Goal: Information Seeking & Learning: Learn about a topic

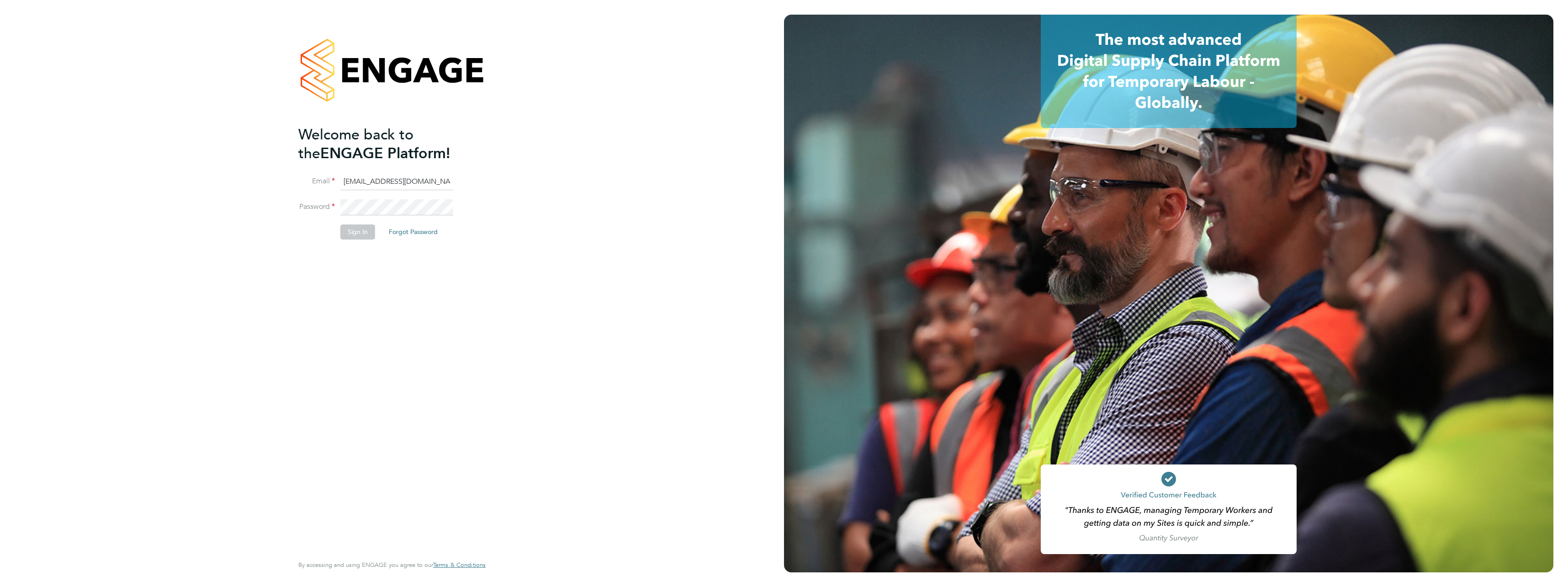
click at [435, 230] on button "Forgot Password" at bounding box center [413, 232] width 63 height 15
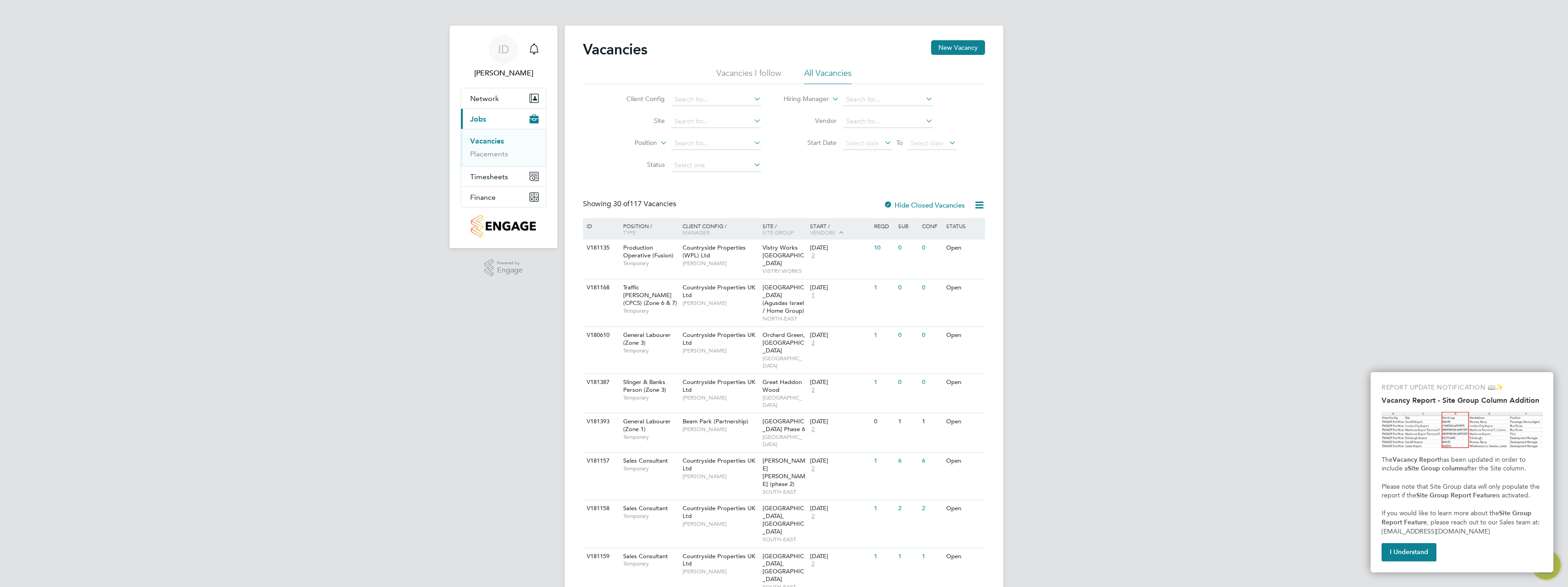
click at [497, 158] on ul "Vacancies Placements" at bounding box center [503, 147] width 85 height 37
click at [500, 150] on link "Placements" at bounding box center [489, 153] width 38 height 9
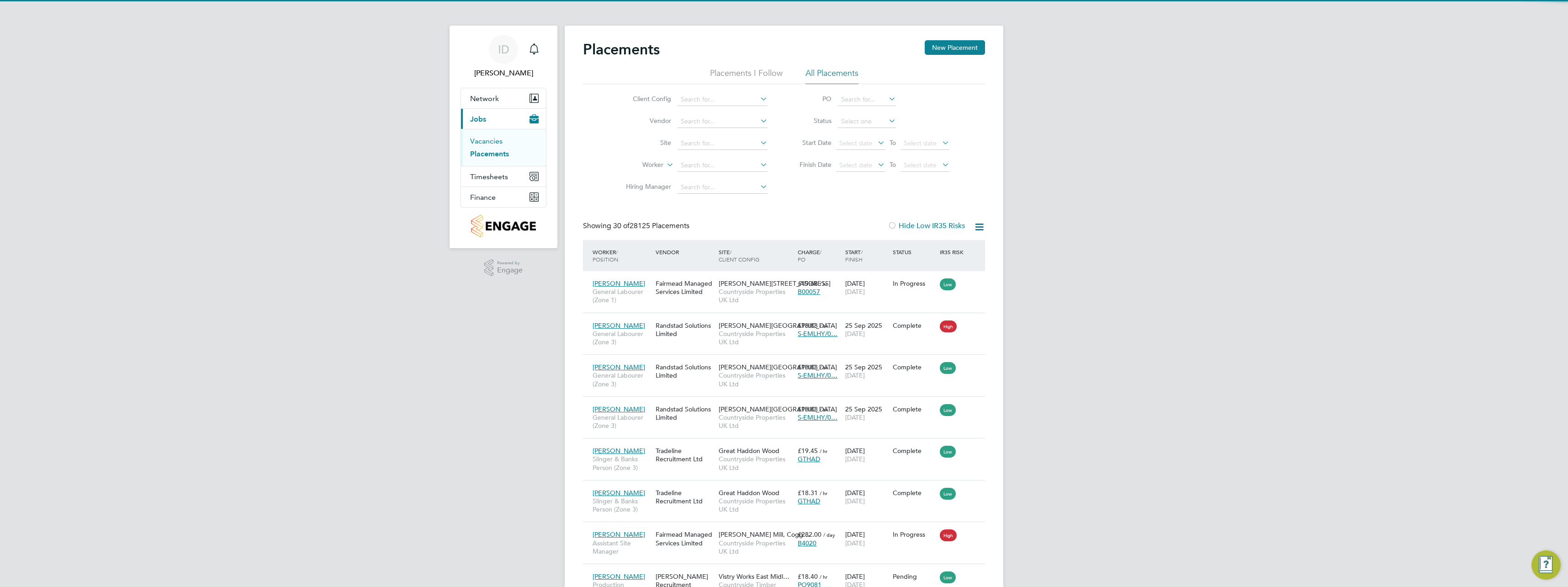
click at [495, 143] on link "Vacancies" at bounding box center [486, 141] width 32 height 9
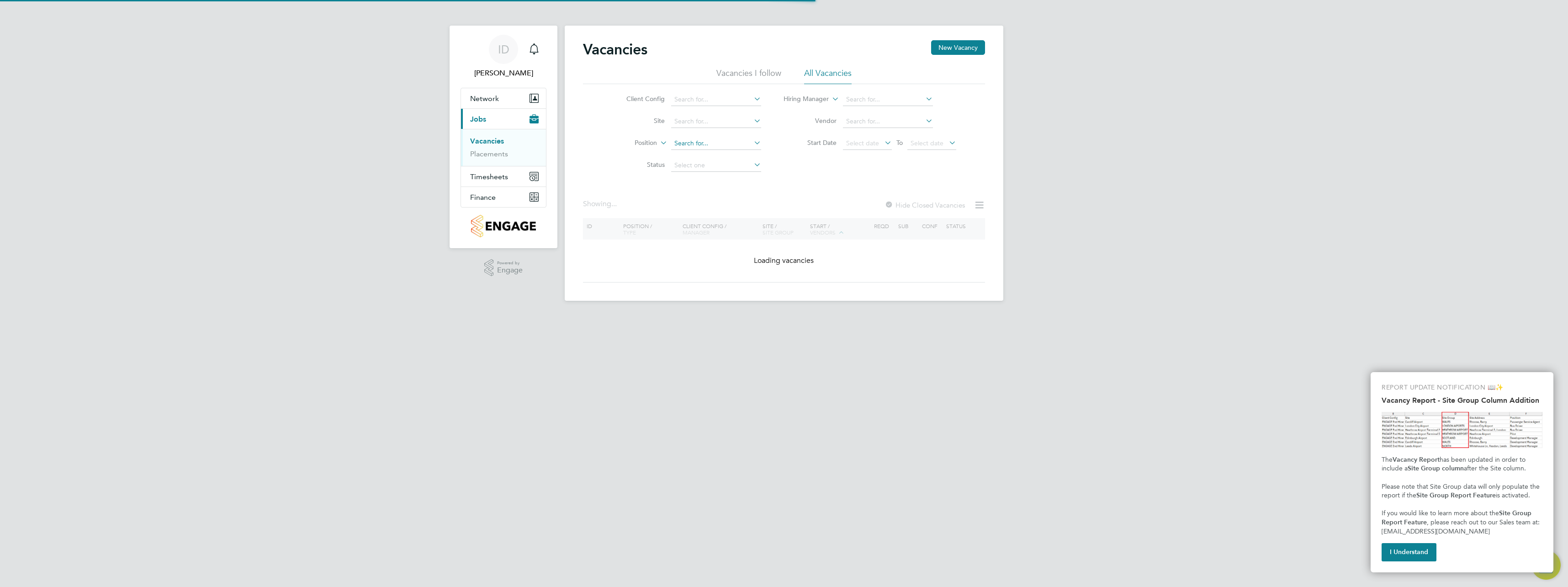
click at [745, 143] on input at bounding box center [716, 143] width 90 height 13
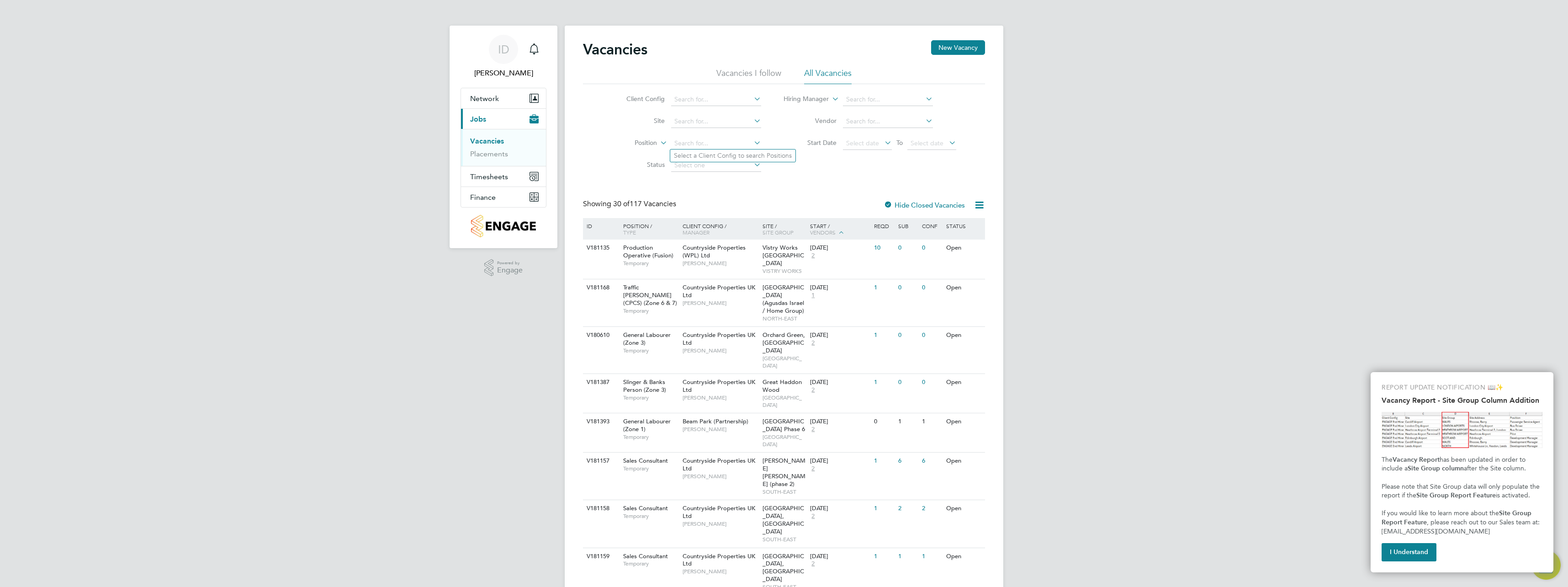
click at [749, 128] on li "Site" at bounding box center [687, 122] width 172 height 22
click at [750, 122] on input at bounding box center [716, 121] width 90 height 13
drag, startPoint x: 805, startPoint y: 142, endPoint x: 733, endPoint y: 141, distance: 72.0
click at [802, 142] on label "Start Date" at bounding box center [810, 142] width 52 height 9
click at [497, 151] on link "Placements" at bounding box center [489, 153] width 38 height 9
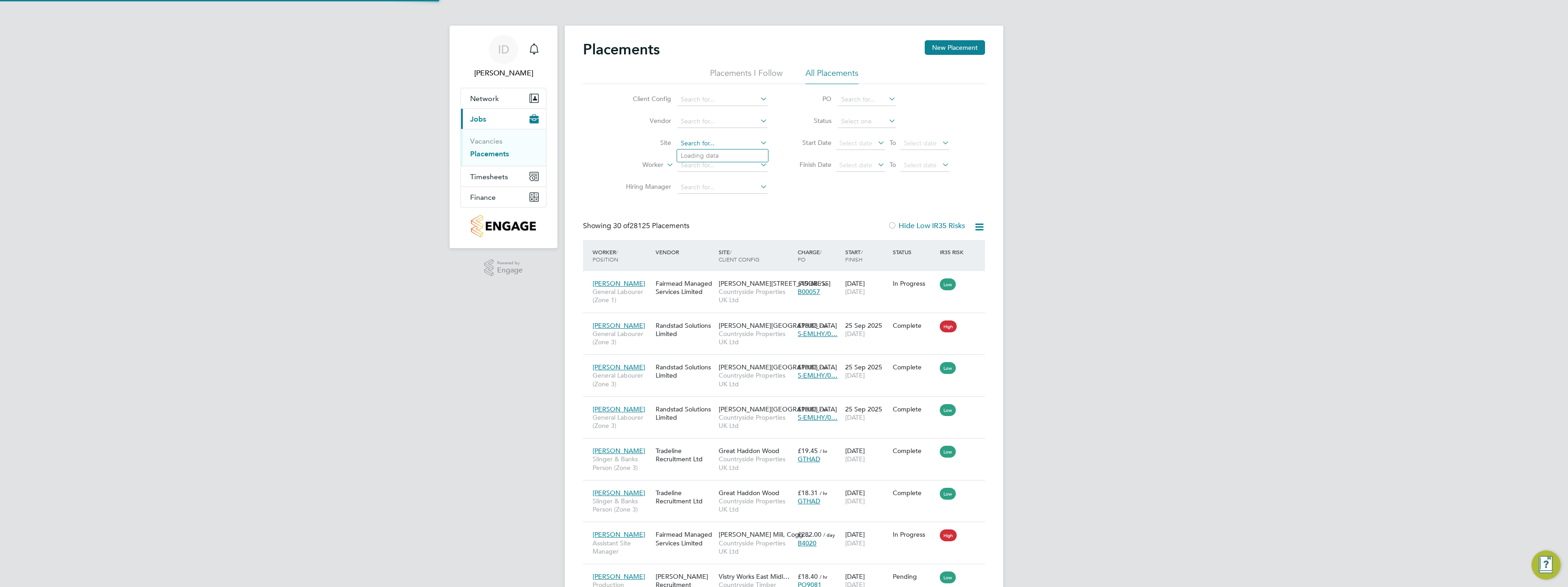
click at [713, 144] on input at bounding box center [723, 143] width 90 height 13
click at [724, 69] on li "Placements I Follow" at bounding box center [746, 76] width 72 height 16
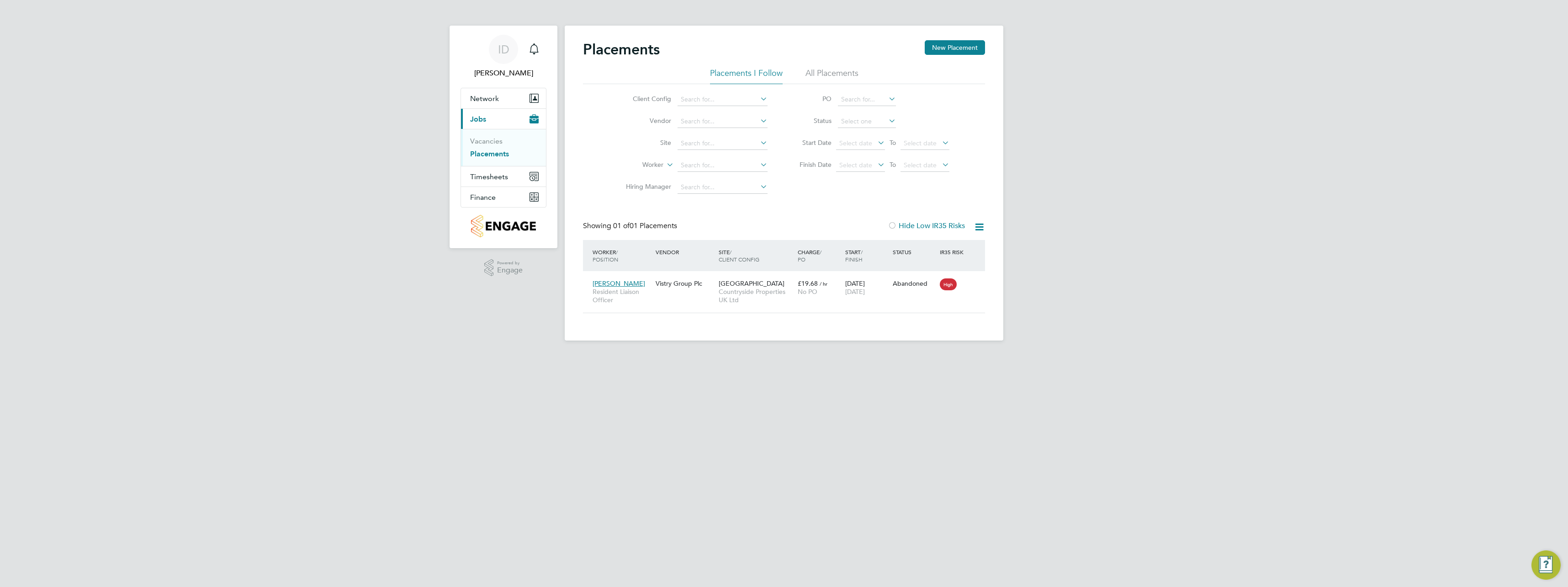
click at [492, 146] on li "Vacancies" at bounding box center [504, 142] width 69 height 13
click at [497, 139] on link "Vacancies" at bounding box center [486, 141] width 32 height 9
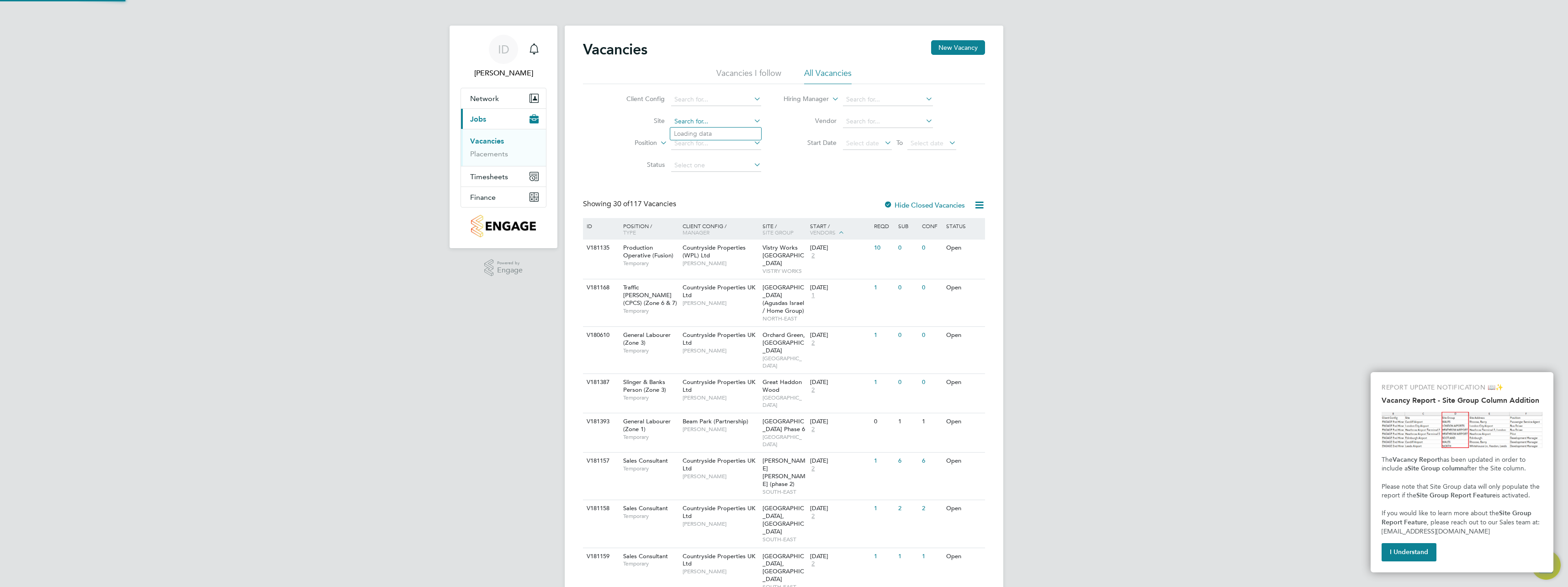
click at [697, 123] on input at bounding box center [716, 121] width 90 height 13
click at [659, 139] on icon at bounding box center [659, 141] width 0 height 9
click at [732, 151] on li "Position" at bounding box center [687, 144] width 172 height 22
click at [729, 142] on input at bounding box center [716, 143] width 90 height 13
click at [752, 138] on icon at bounding box center [752, 142] width 0 height 13
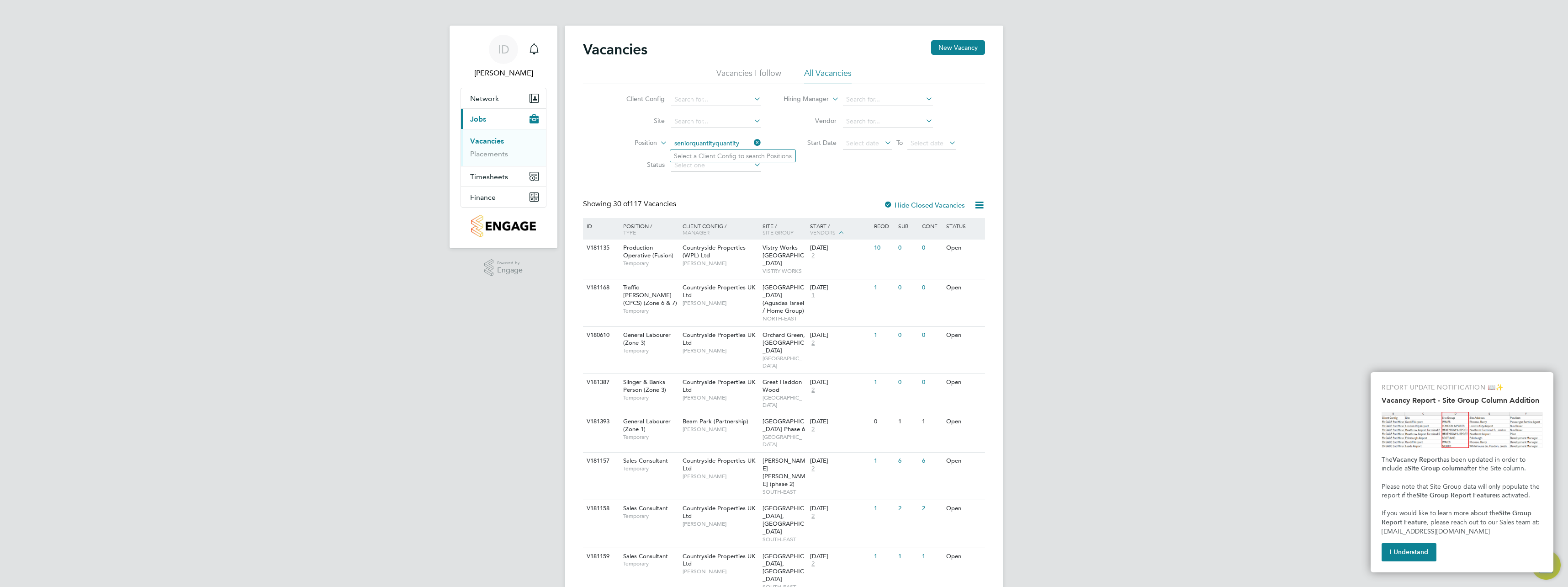
type input "seniorquantityquantity"
click at [752, 142] on icon at bounding box center [752, 142] width 0 height 13
click at [698, 123] on input at bounding box center [716, 121] width 90 height 13
click at [711, 143] on li "Brent wood Office" at bounding box center [747, 146] width 153 height 12
type input "Brentwood Office"
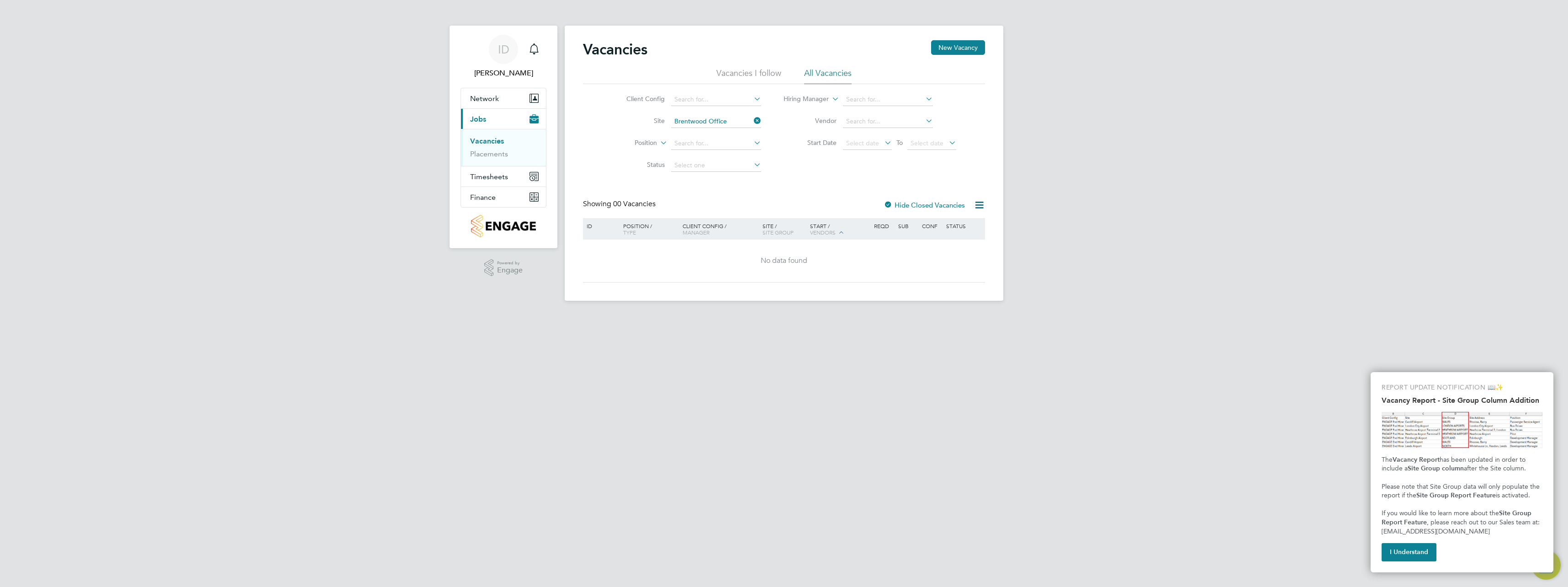
click at [510, 156] on li "Placements" at bounding box center [504, 153] width 69 height 9
click at [504, 155] on link "Placements" at bounding box center [489, 153] width 38 height 9
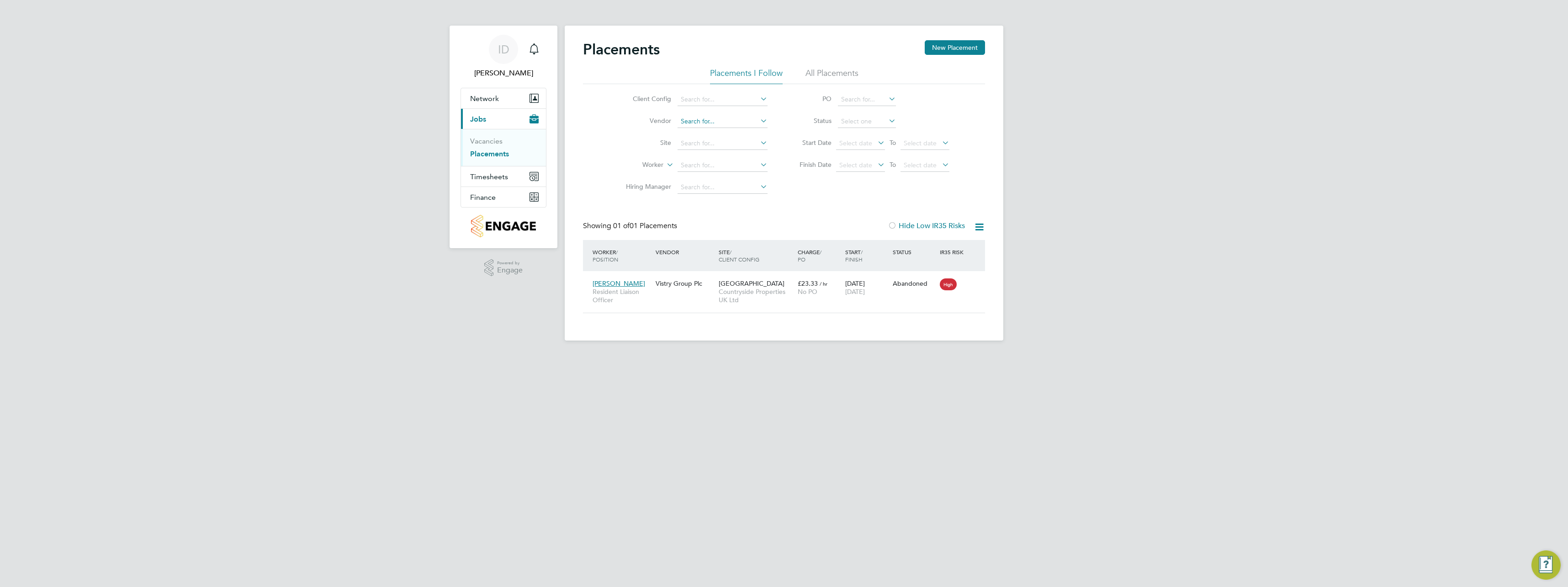
click at [725, 116] on input at bounding box center [723, 121] width 90 height 13
click at [758, 121] on icon at bounding box center [758, 121] width 0 height 13
click at [738, 119] on input at bounding box center [723, 121] width 90 height 13
type input "t"
type input "Tho"
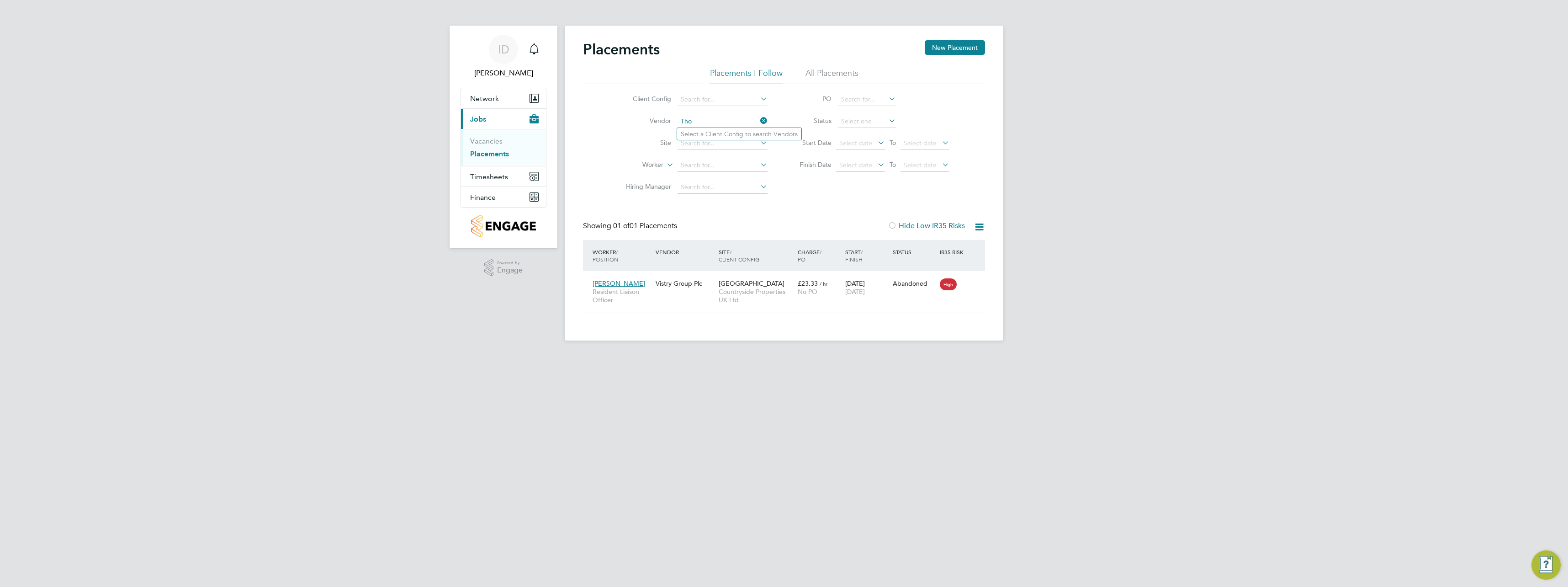
click at [758, 119] on icon at bounding box center [758, 121] width 0 height 13
click at [754, 99] on input at bounding box center [723, 99] width 90 height 13
click at [763, 210] on li "Countryside Properties UK Ltd" at bounding box center [794, 211] width 234 height 12
type input "Countryside Properties UK Ltd"
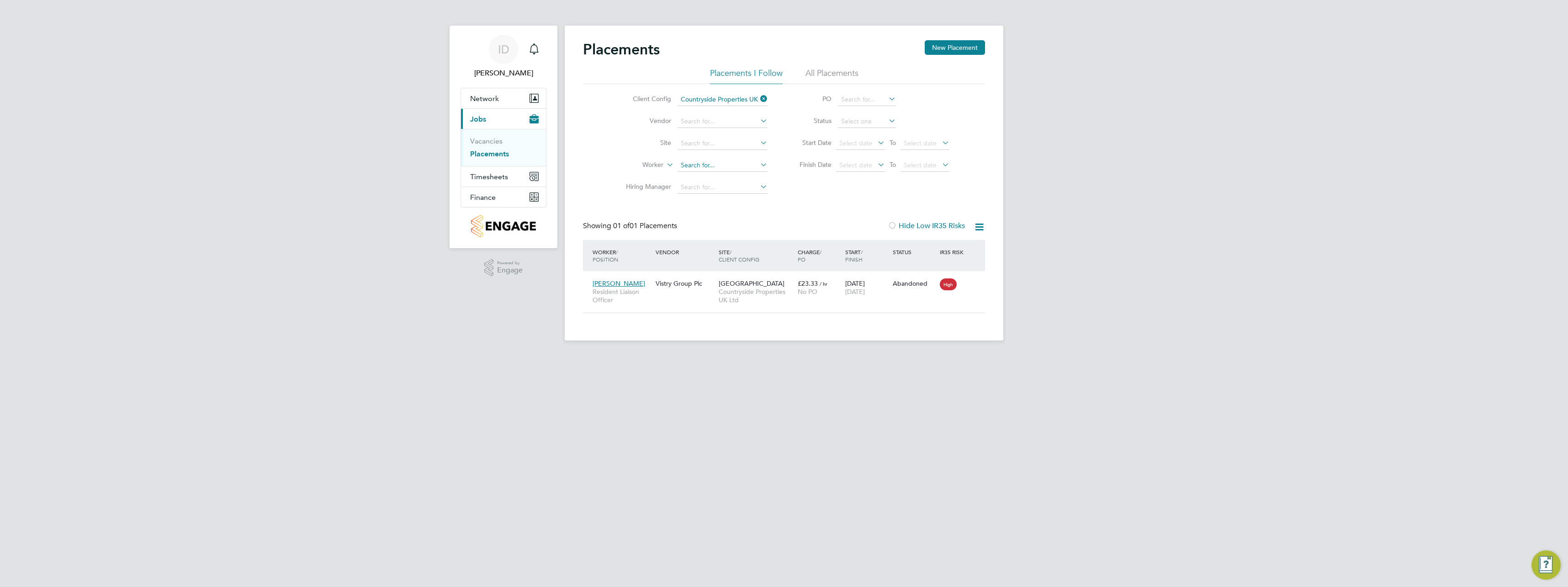
click at [757, 167] on input at bounding box center [723, 165] width 90 height 13
click at [783, 158] on li "Finish Date Select date To Select date" at bounding box center [870, 166] width 182 height 22
click at [758, 138] on icon at bounding box center [758, 142] width 0 height 13
click at [744, 122] on input at bounding box center [723, 121] width 90 height 13
click at [735, 165] on li "Th omas Gray Limited" at bounding box center [727, 171] width 100 height 12
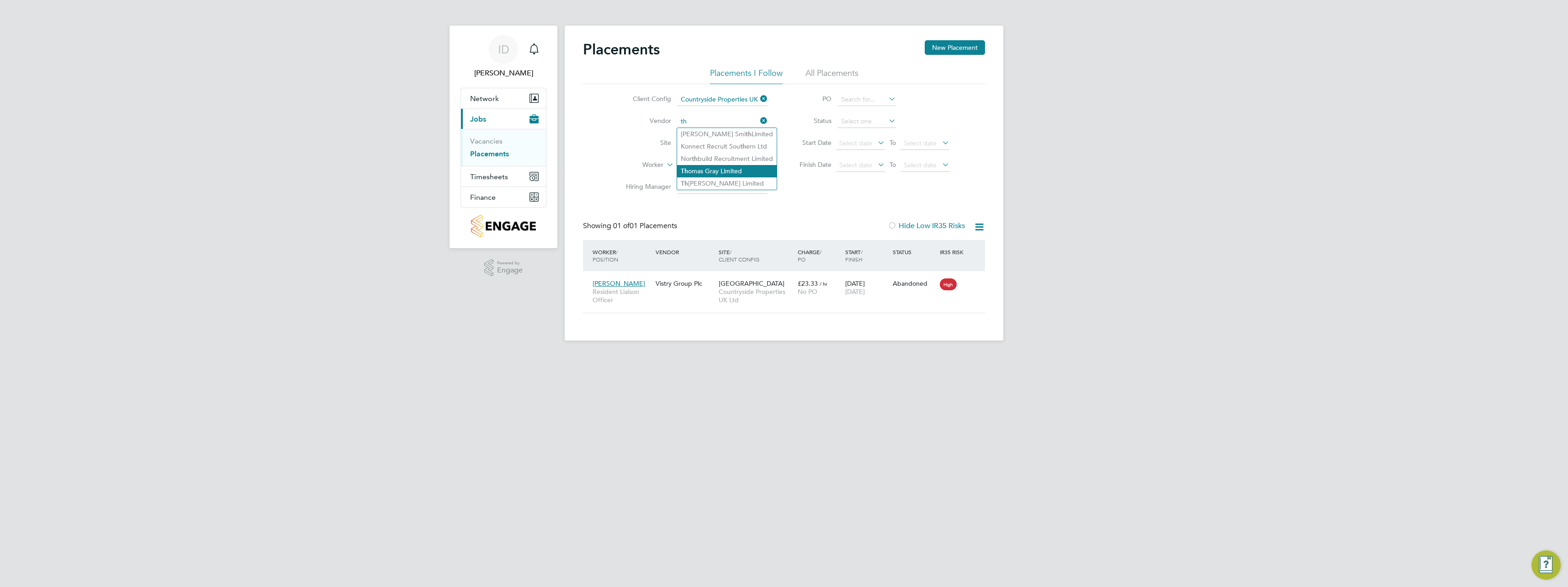
type input "[PERSON_NAME] Limited"
click at [836, 72] on li "All Placements" at bounding box center [831, 76] width 53 height 16
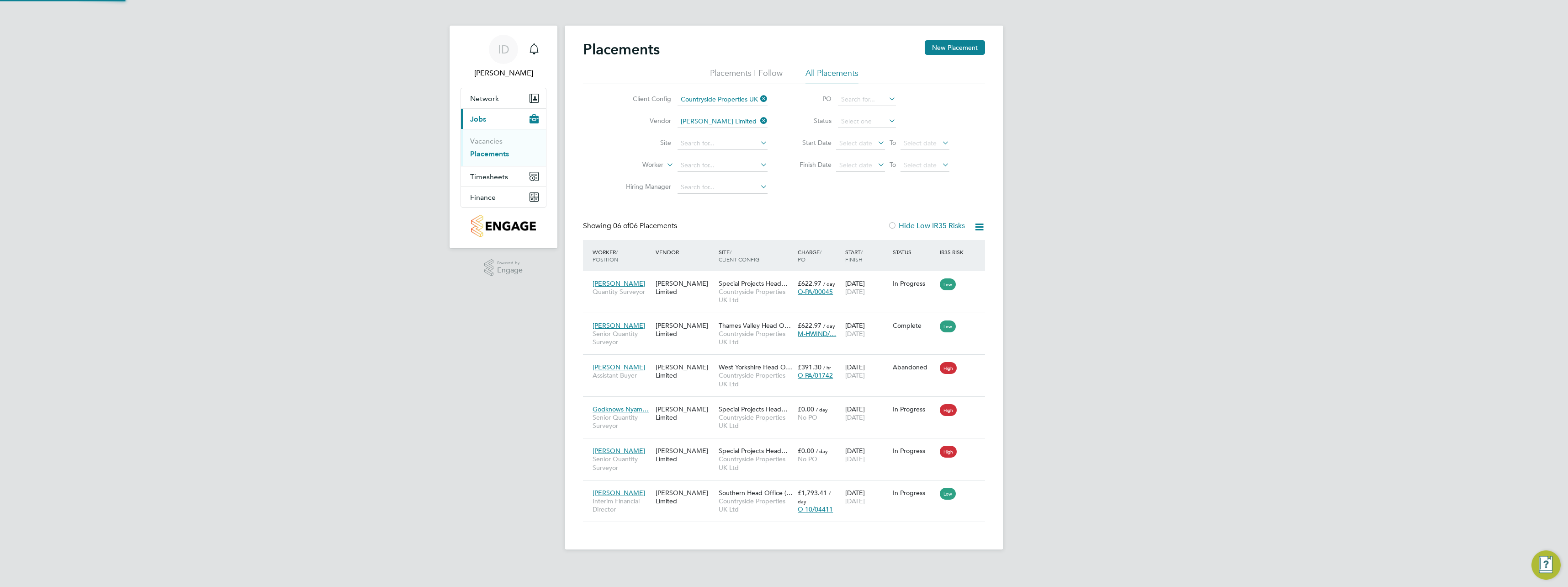
scroll to position [34, 80]
click at [914, 450] on div "In Progress" at bounding box center [914, 451] width 43 height 9
click at [501, 97] on button "Network" at bounding box center [503, 98] width 85 height 20
drag, startPoint x: 492, startPoint y: 121, endPoint x: 497, endPoint y: 121, distance: 5.0
click at [492, 121] on link "Team Members" at bounding box center [495, 121] width 51 height 9
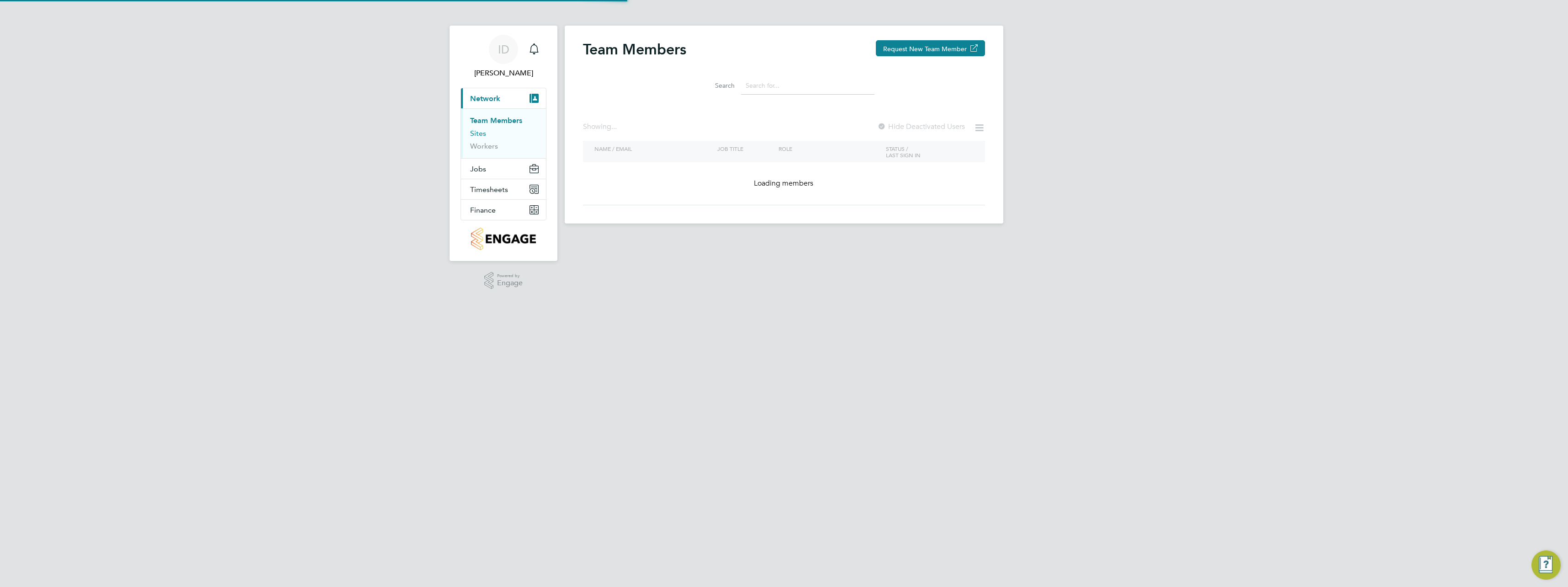
click at [481, 129] on link "Sites" at bounding box center [478, 133] width 16 height 9
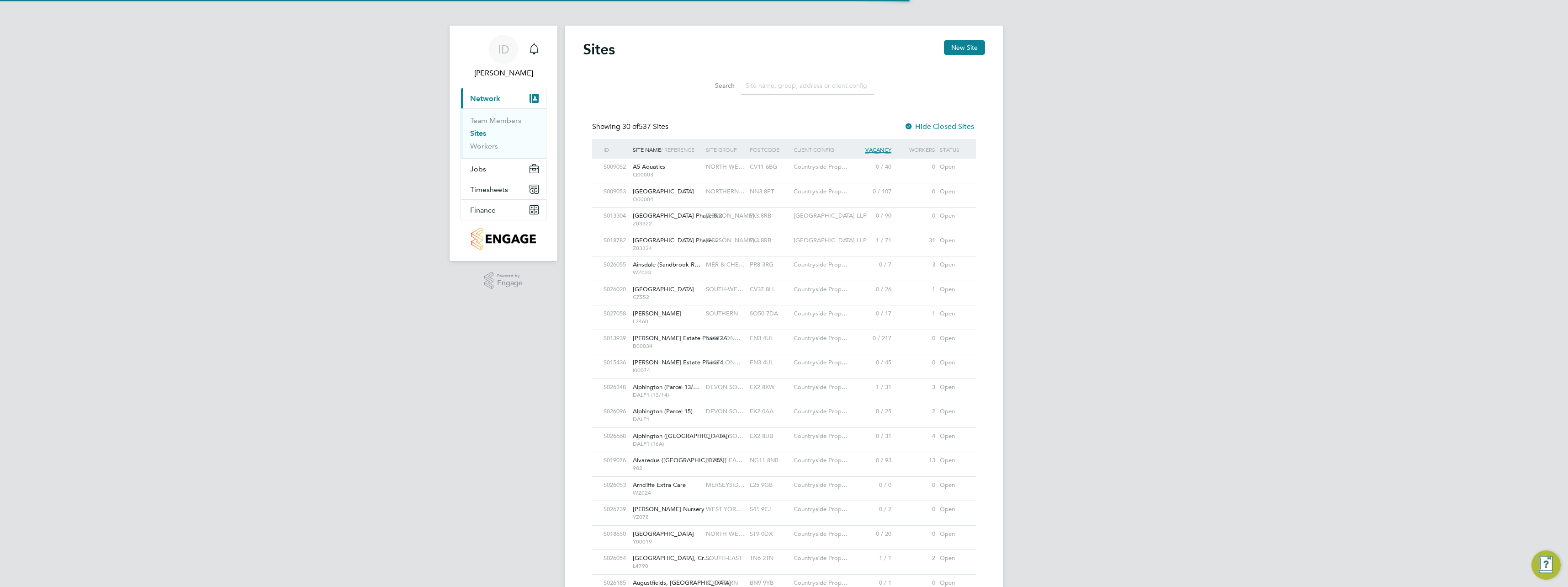
scroll to position [18, 44]
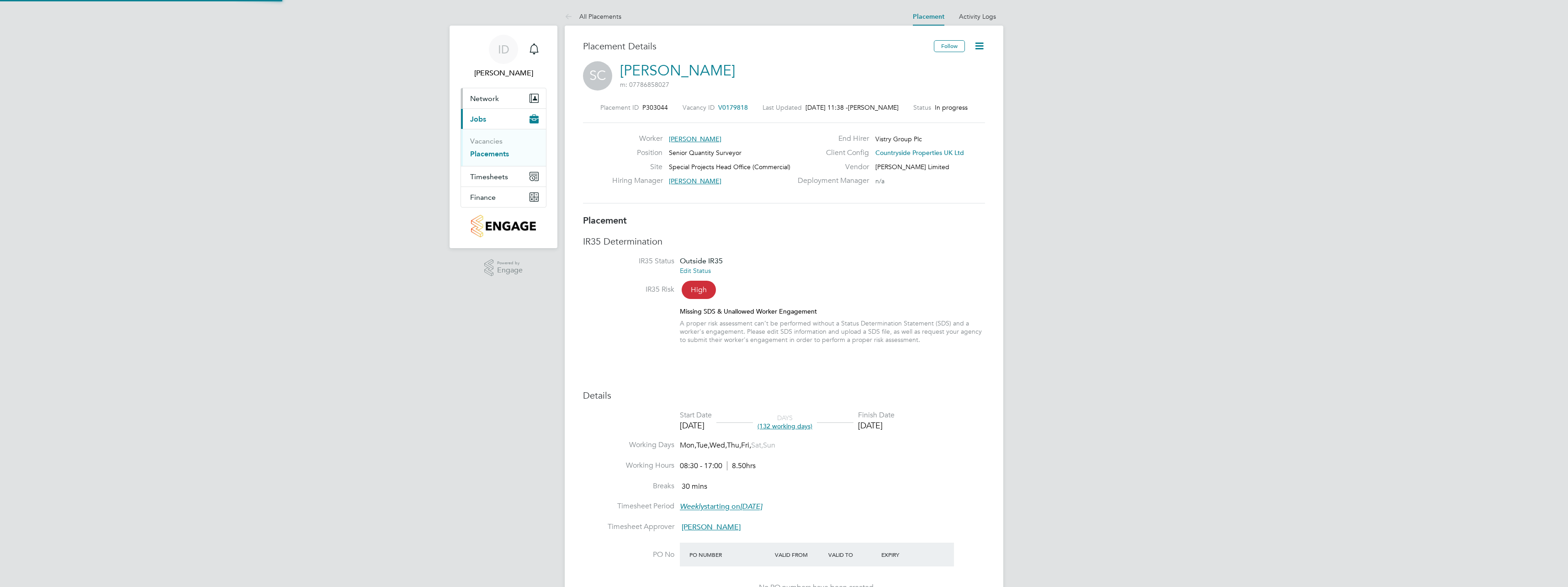
scroll to position [9, 145]
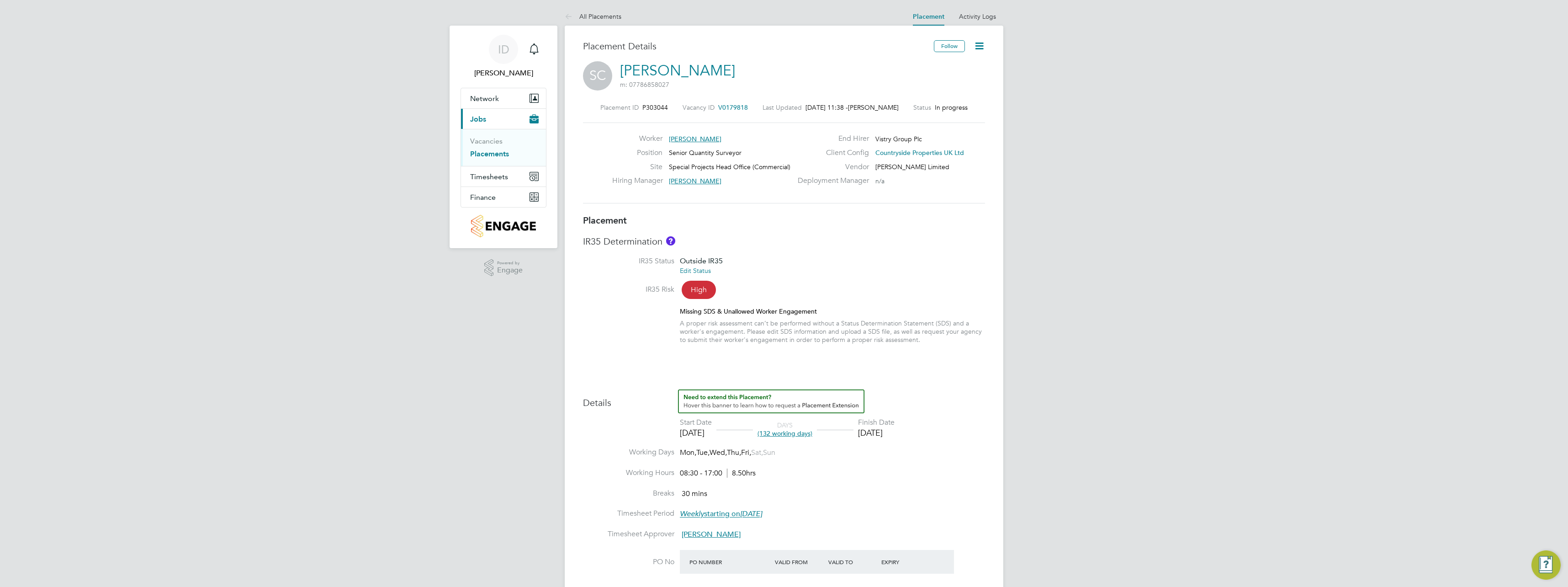
click at [483, 153] on link "Placements" at bounding box center [489, 153] width 39 height 9
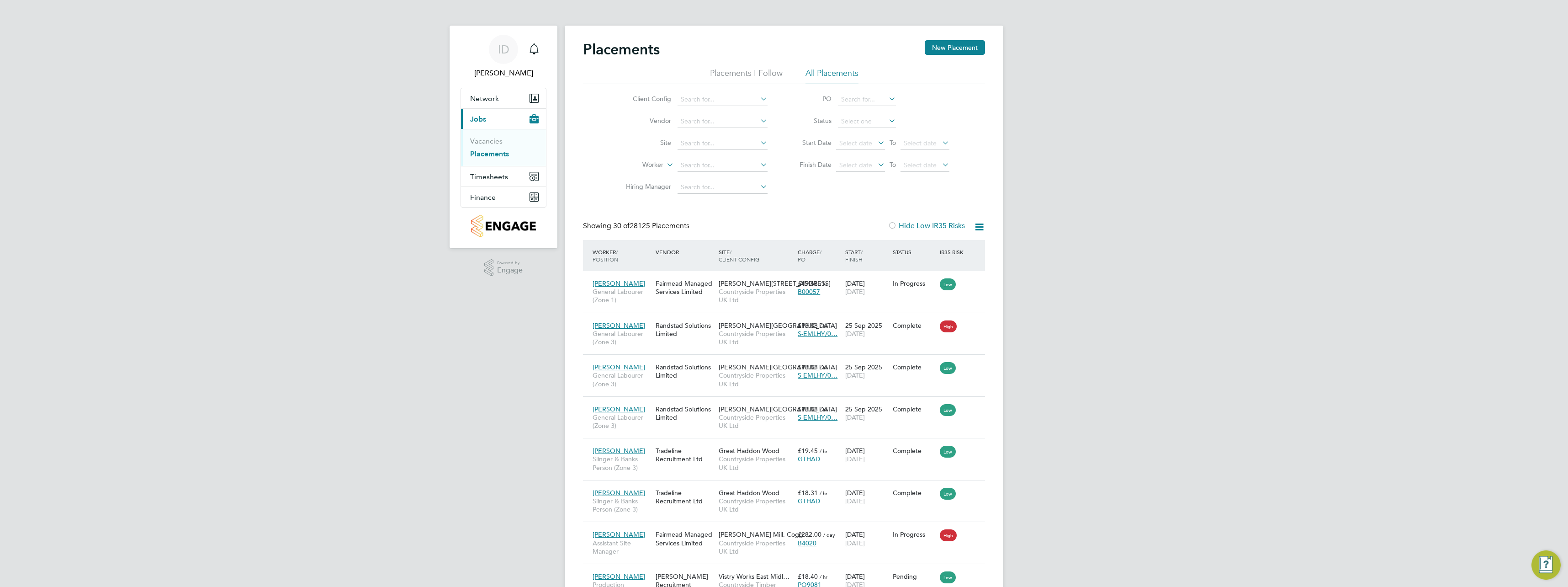
click at [758, 119] on icon at bounding box center [758, 121] width 0 height 13
type input "th"
click at [733, 135] on li "Select a Client Config to search Vendors" at bounding box center [739, 133] width 124 height 12
click at [732, 124] on input at bounding box center [723, 121] width 90 height 13
click at [758, 122] on icon at bounding box center [758, 121] width 0 height 13
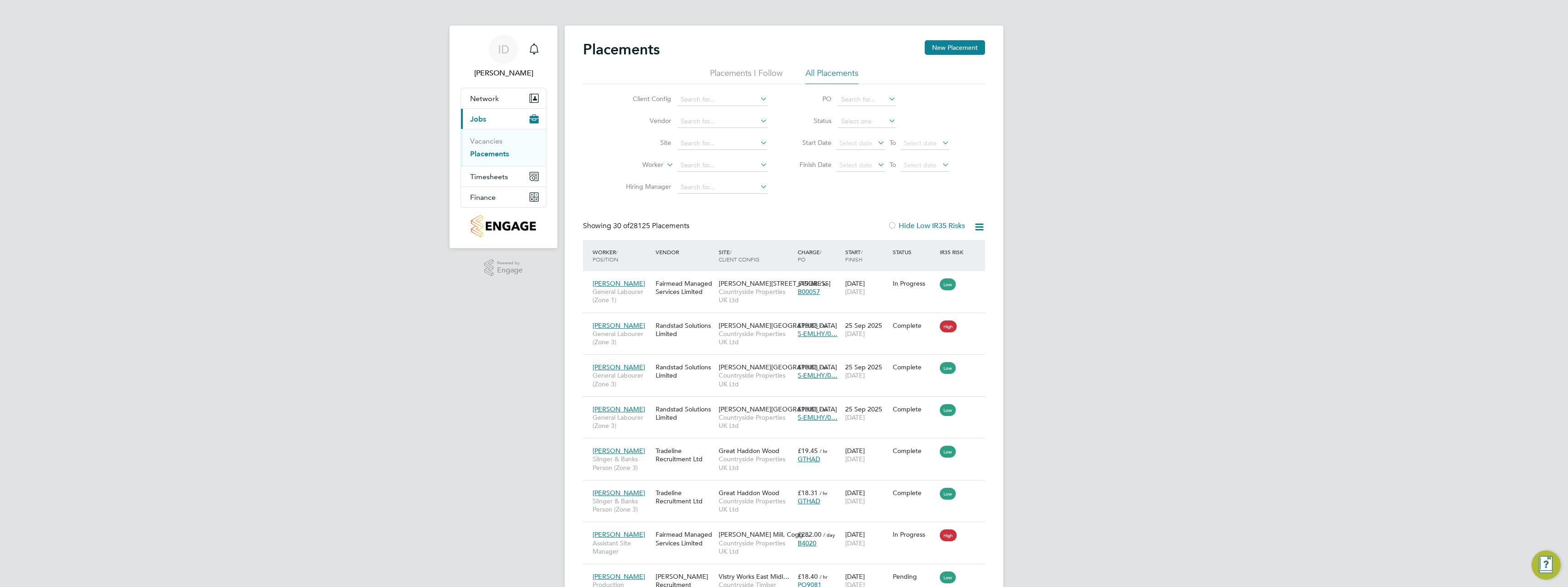
click at [758, 122] on icon at bounding box center [758, 121] width 0 height 13
click at [758, 98] on icon at bounding box center [758, 99] width 0 height 13
drag, startPoint x: 757, startPoint y: 206, endPoint x: 740, endPoint y: 155, distance: 53.8
click at [757, 206] on li "Countryside Properties UK Ltd" at bounding box center [794, 211] width 234 height 12
type input "Countryside Properties UK Ltd"
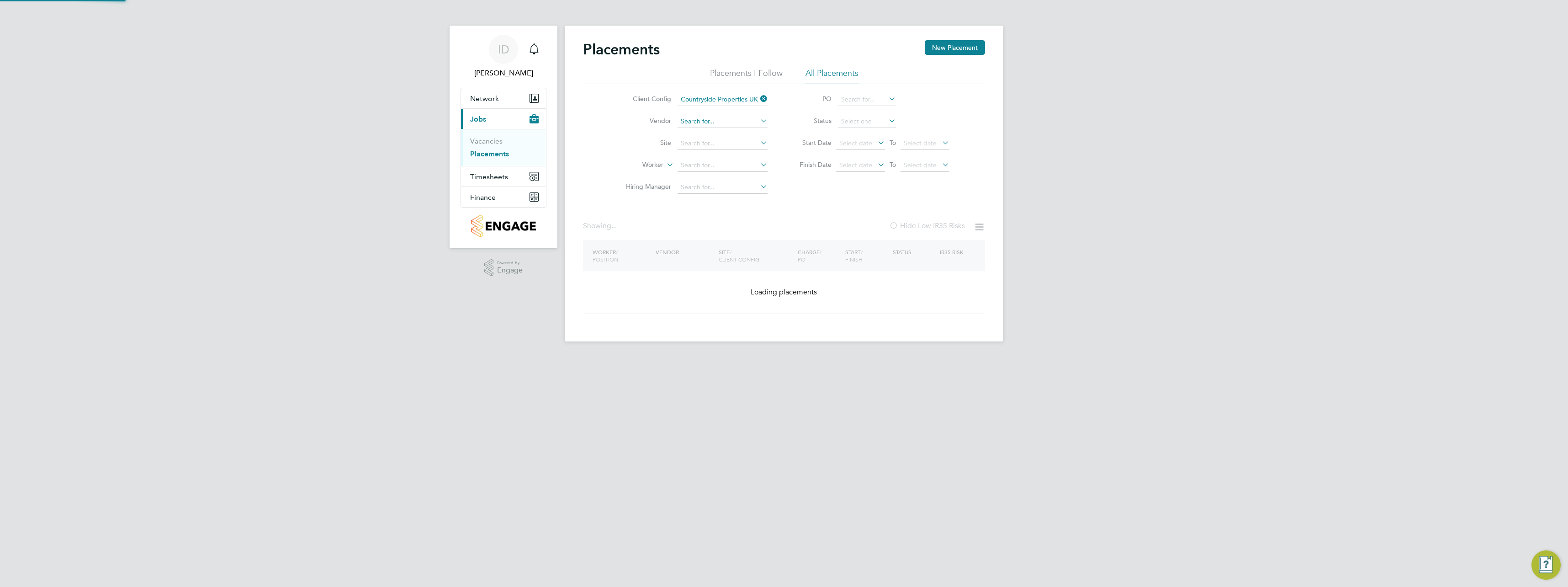
click at [748, 123] on input at bounding box center [723, 121] width 90 height 13
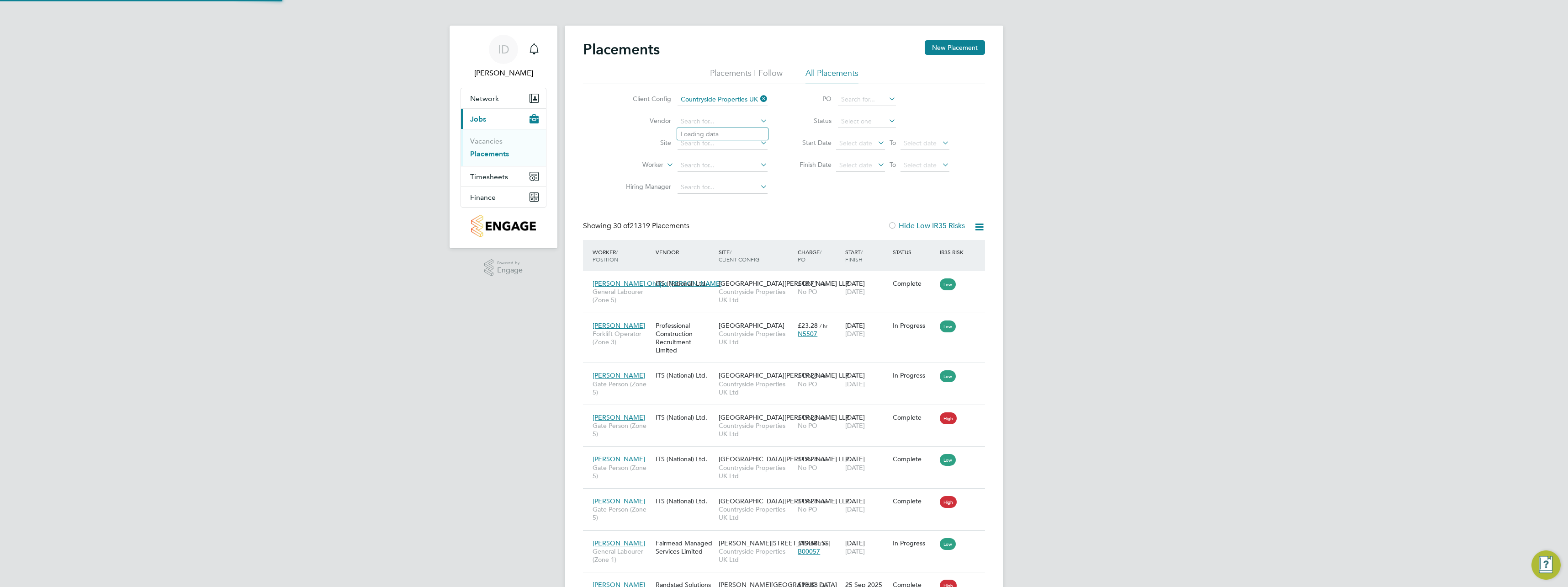
click at [758, 122] on icon at bounding box center [758, 121] width 0 height 13
click at [748, 168] on li "Th omas Gray Limited" at bounding box center [727, 171] width 100 height 12
type input "[PERSON_NAME] Limited"
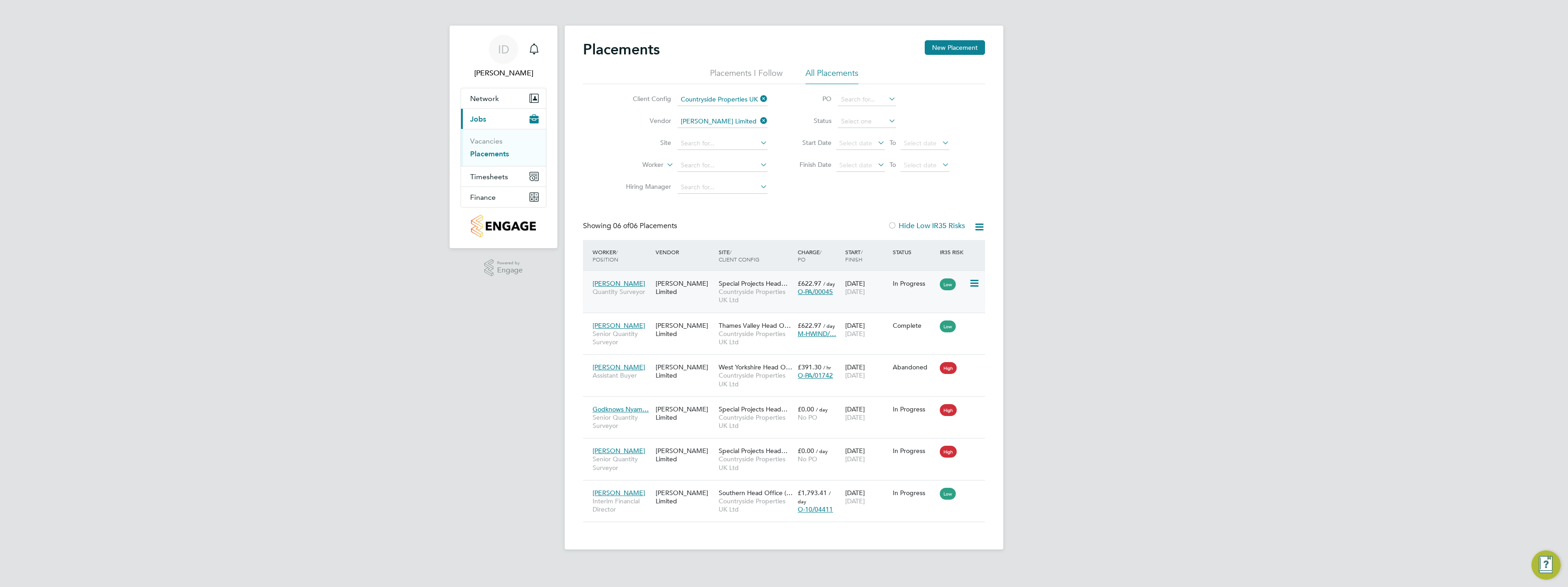
click at [972, 282] on icon at bounding box center [973, 283] width 9 height 11
click at [772, 289] on span "Countryside Properties UK Ltd" at bounding box center [756, 295] width 74 height 16
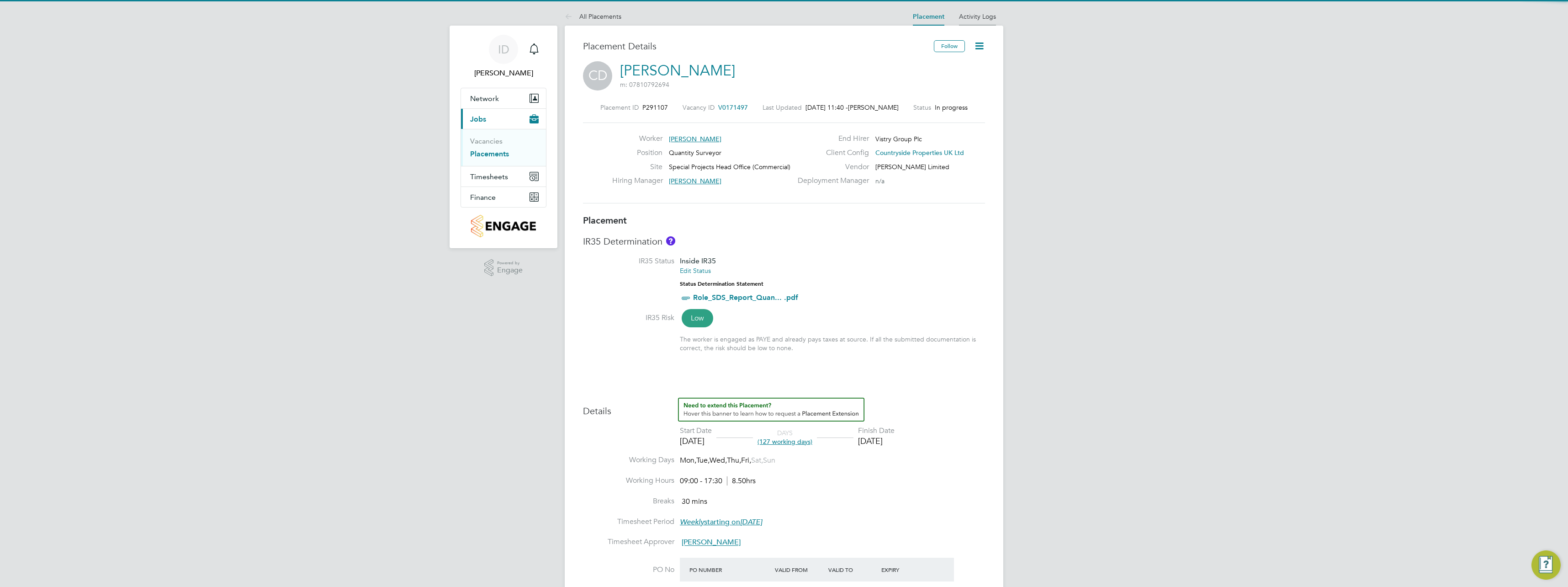
click at [986, 14] on link "Activity Logs" at bounding box center [977, 16] width 37 height 9
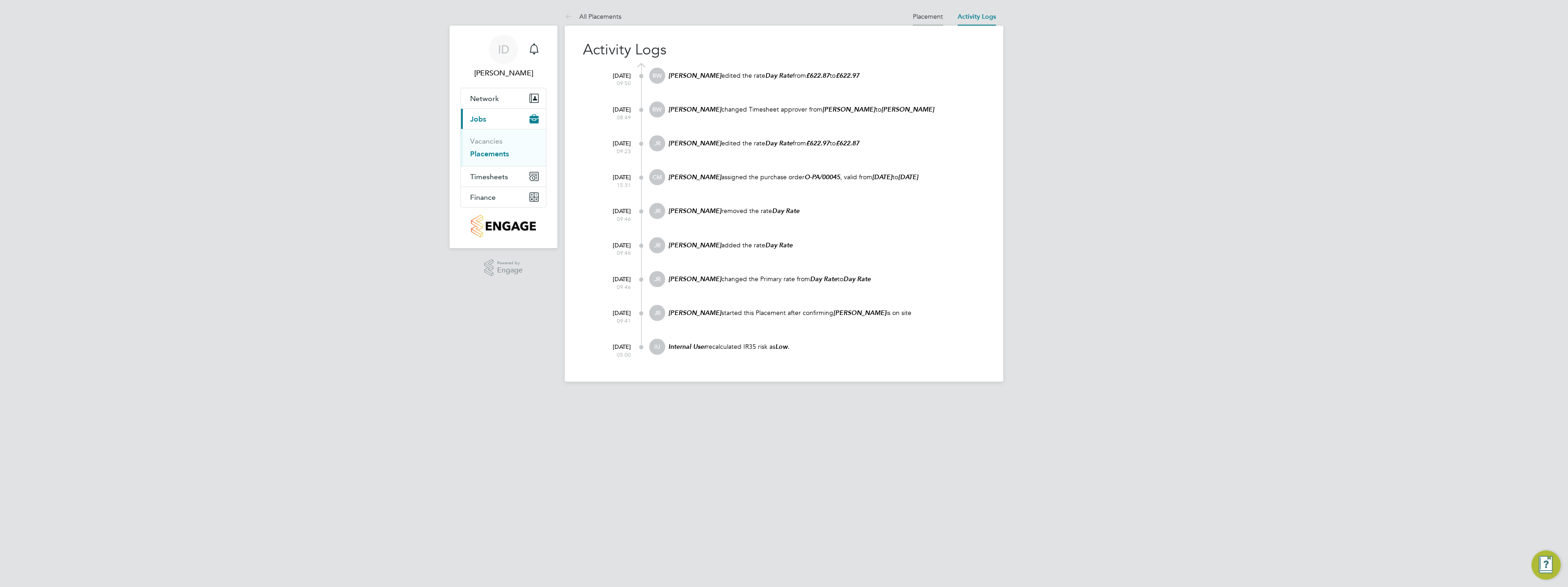
click at [919, 19] on link "Placement" at bounding box center [928, 16] width 30 height 9
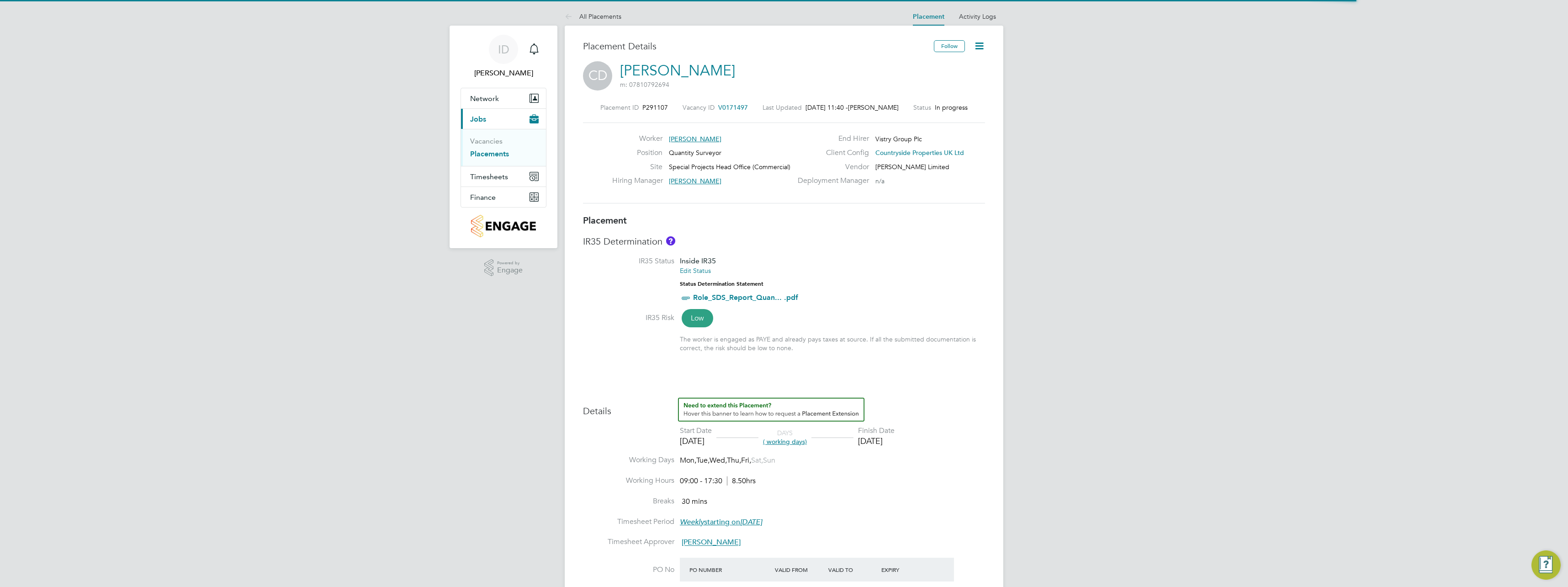
scroll to position [5, 5]
